Goal: Task Accomplishment & Management: Use online tool/utility

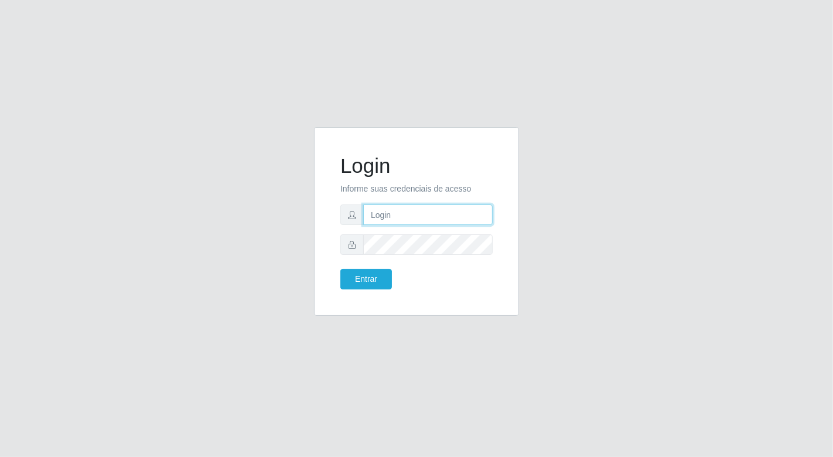
click at [448, 217] on input "text" at bounding box center [427, 214] width 129 height 20
type input "[EMAIL_ADDRESS][DOMAIN_NAME]"
click at [340, 269] on button "Entrar" at bounding box center [366, 279] width 52 height 20
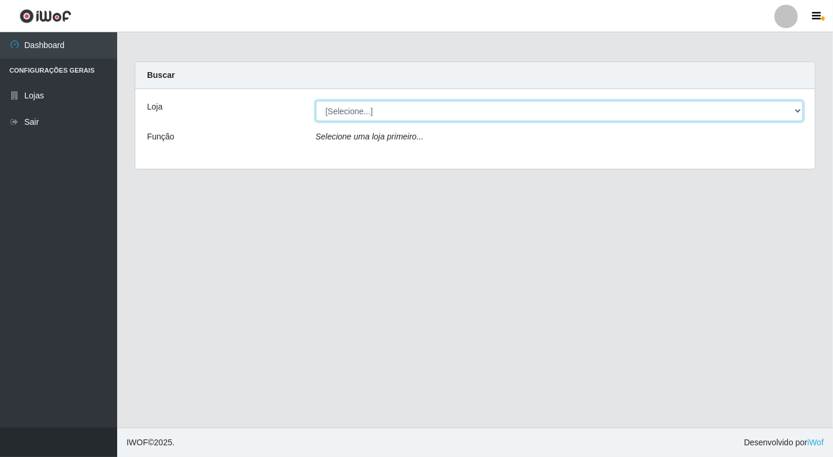
click at [797, 108] on select "[Selecione...] Nordestão - [GEOGRAPHIC_DATA]" at bounding box center [560, 111] width 488 height 20
select select "454"
click at [316, 101] on select "[Selecione...] Nordestão - [GEOGRAPHIC_DATA]" at bounding box center [560, 111] width 488 height 20
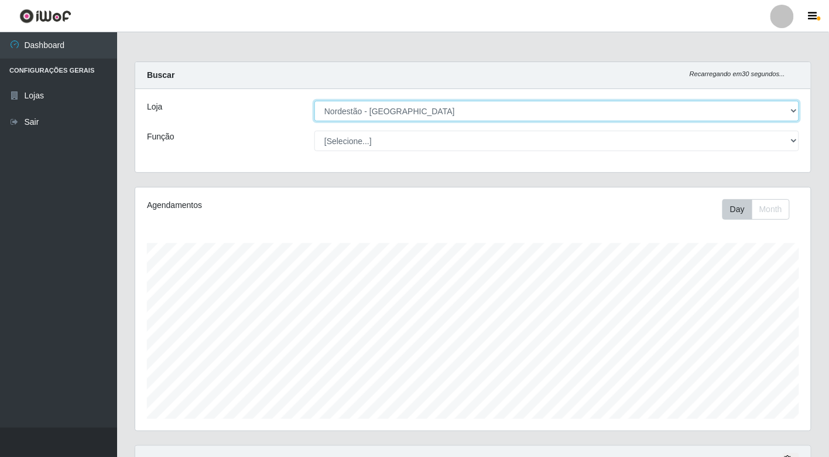
scroll to position [242, 676]
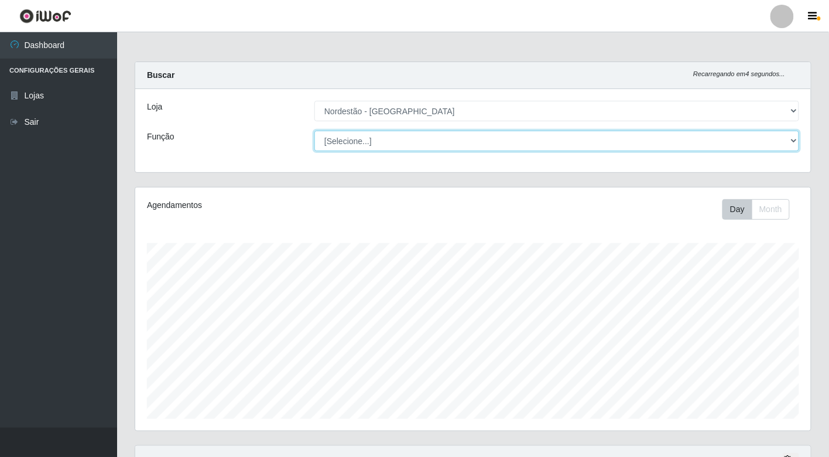
click at [795, 139] on select "[Selecione...] Balconista de Padaria Balconista de Padaria + Balconista de Pada…" at bounding box center [556, 141] width 485 height 20
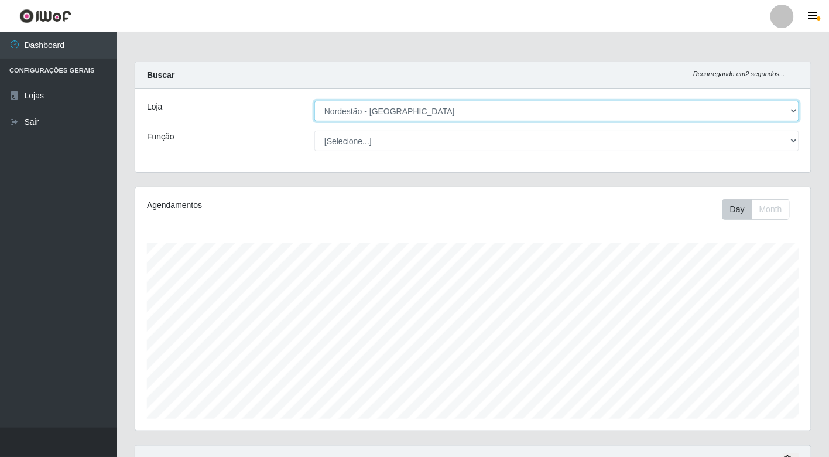
click at [794, 107] on select "[Selecione...] Nordestão - [GEOGRAPHIC_DATA]" at bounding box center [556, 111] width 485 height 20
click at [314, 101] on select "[Selecione...] Nordestão - [GEOGRAPHIC_DATA]" at bounding box center [556, 111] width 485 height 20
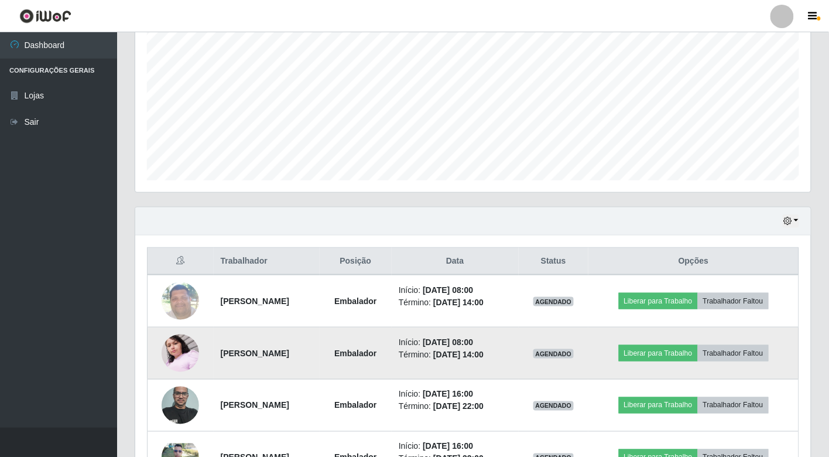
scroll to position [321, 0]
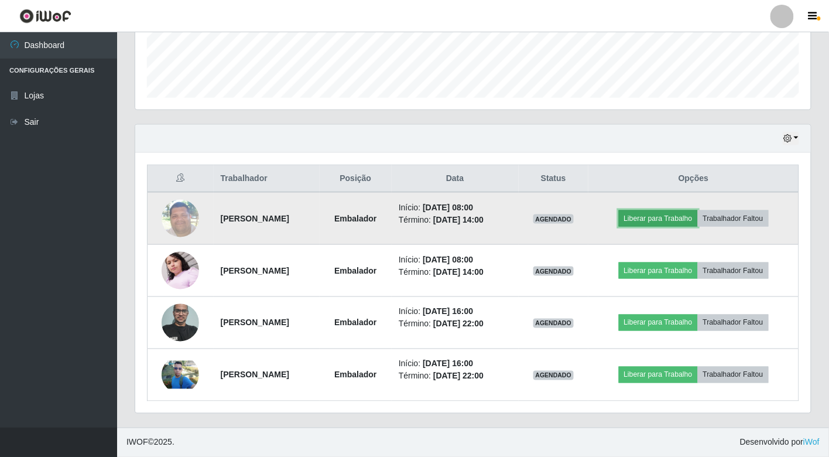
click at [658, 213] on button "Liberar para Trabalho" at bounding box center [658, 218] width 79 height 16
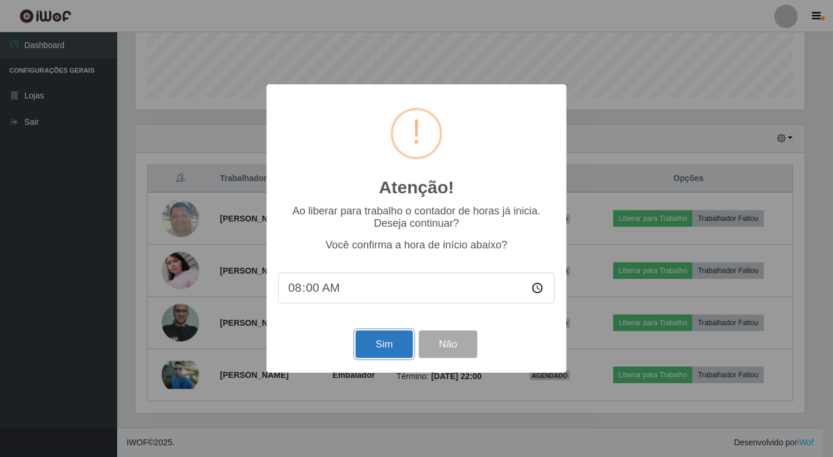
click at [370, 335] on button "Sim" at bounding box center [383, 344] width 57 height 28
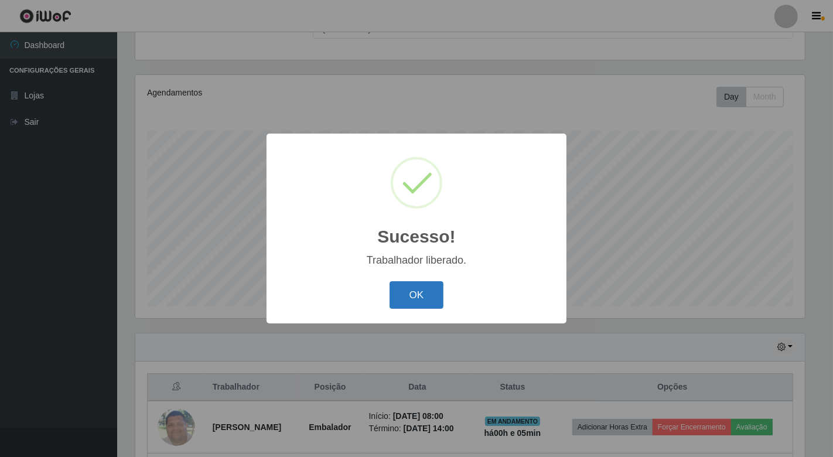
click at [432, 289] on button "OK" at bounding box center [416, 295] width 54 height 28
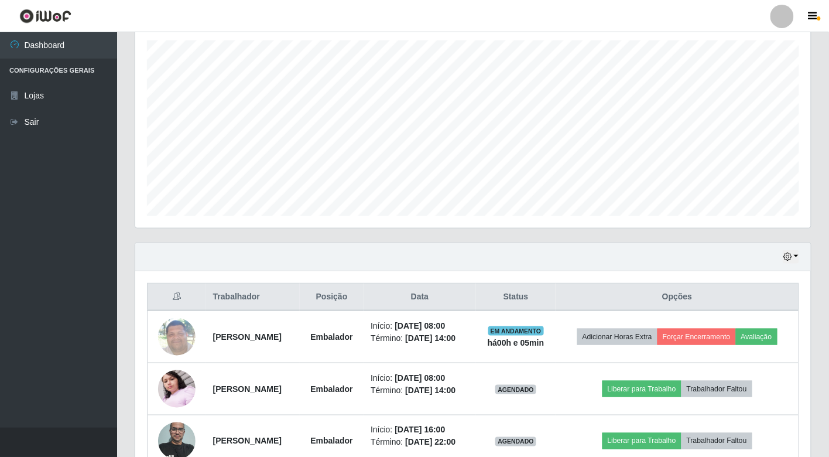
scroll to position [356, 0]
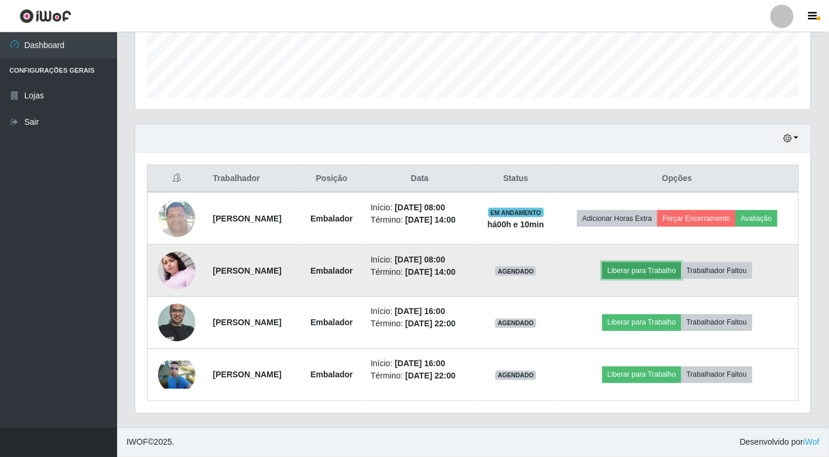
click at [646, 262] on button "Liberar para Trabalho" at bounding box center [641, 270] width 79 height 16
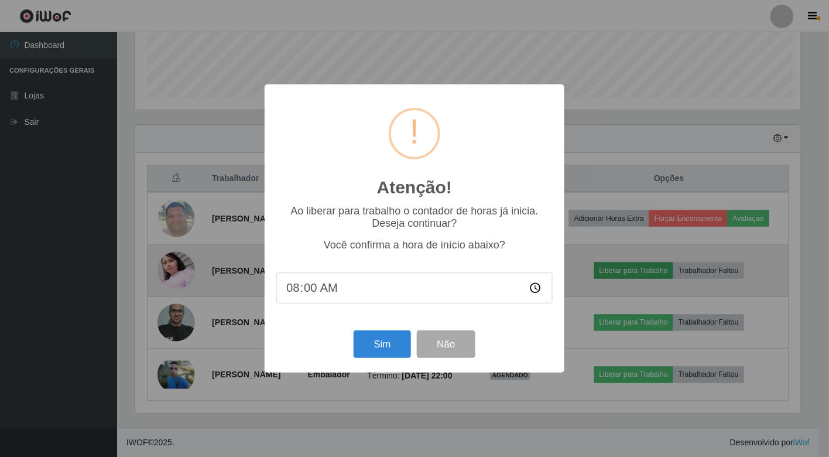
scroll to position [242, 669]
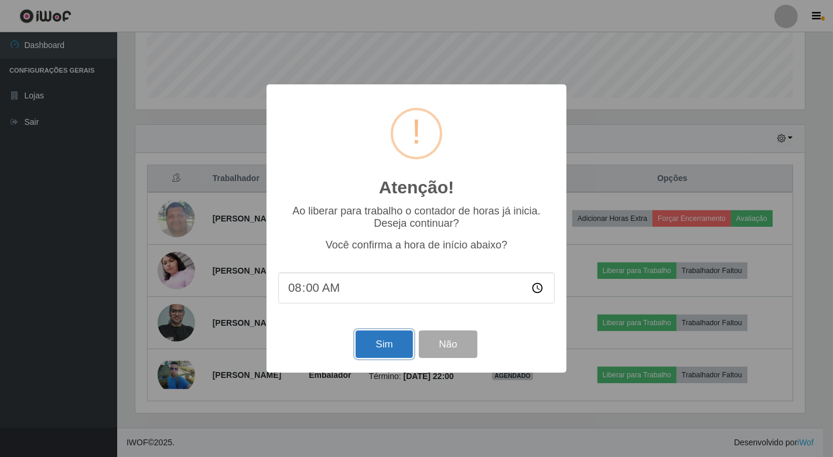
click at [379, 338] on button "Sim" at bounding box center [383, 344] width 57 height 28
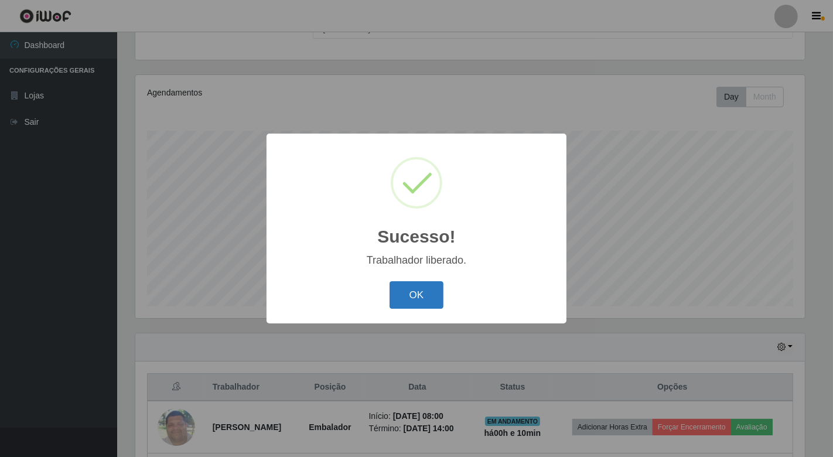
click at [410, 287] on button "OK" at bounding box center [416, 295] width 54 height 28
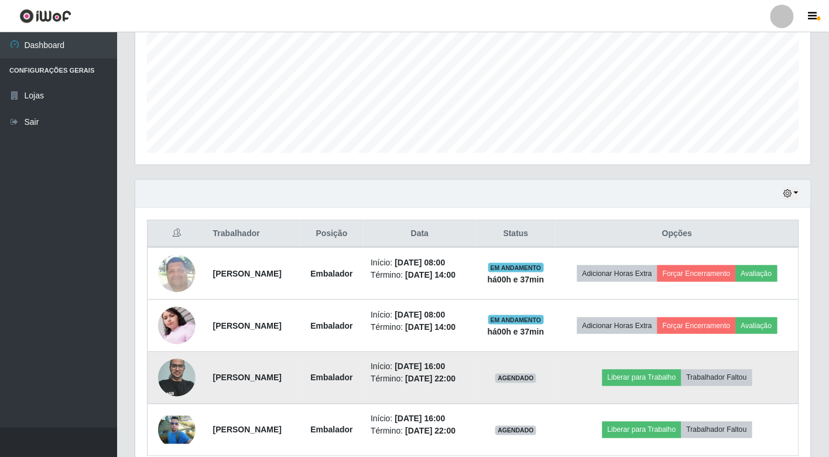
scroll to position [307, 0]
